Goal: Navigation & Orientation: Find specific page/section

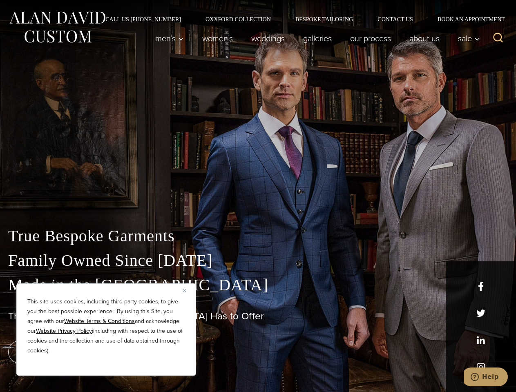
click at [258, 196] on div "True Bespoke Garments Family Owned Since [DATE] Made in [GEOGRAPHIC_DATA] The B…" at bounding box center [258, 287] width 516 height 209
click at [187, 290] on button "Close" at bounding box center [187, 290] width 10 height 10
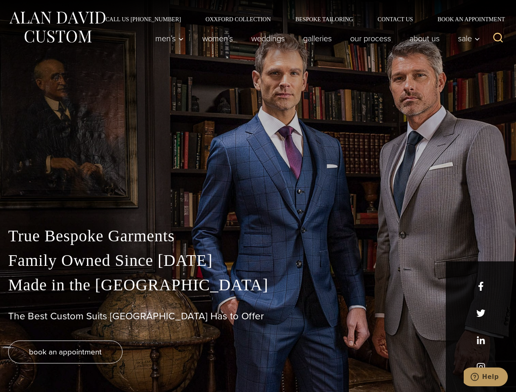
click at [106, 365] on div "True Bespoke Garments Family Owned Since [DATE] Made in [GEOGRAPHIC_DATA] The B…" at bounding box center [258, 308] width 516 height 168
click at [498, 38] on icon "Search" at bounding box center [498, 38] width 12 height 12
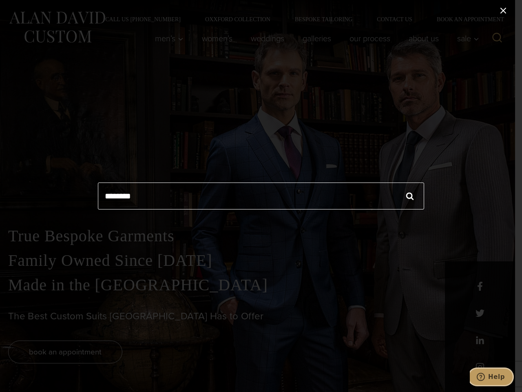
click at [485, 377] on icon "Help" at bounding box center [481, 377] width 8 height 8
